Goal: Find specific page/section: Find specific page/section

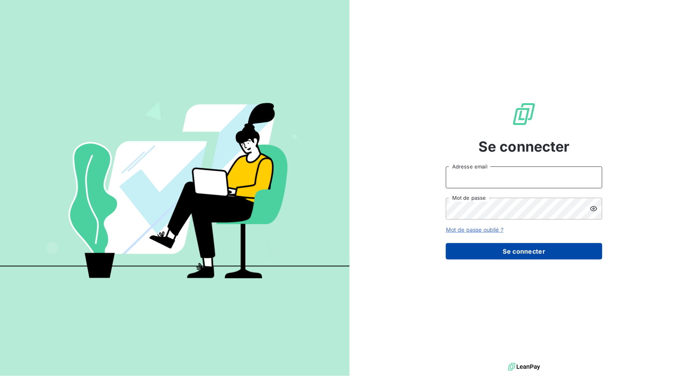
type input "[EMAIL_ADDRESS][DOMAIN_NAME]"
click at [493, 258] on button "Se connecter" at bounding box center [524, 251] width 156 height 16
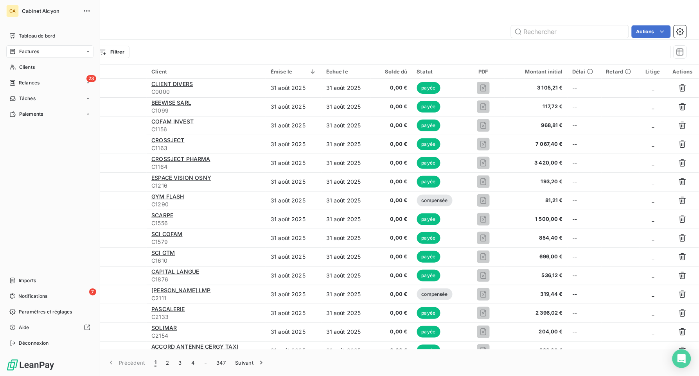
click at [33, 48] on span "Factures" at bounding box center [29, 51] width 20 height 7
click at [33, 36] on span "Tableau de bord" at bounding box center [37, 35] width 36 height 7
